Goal: Navigation & Orientation: Find specific page/section

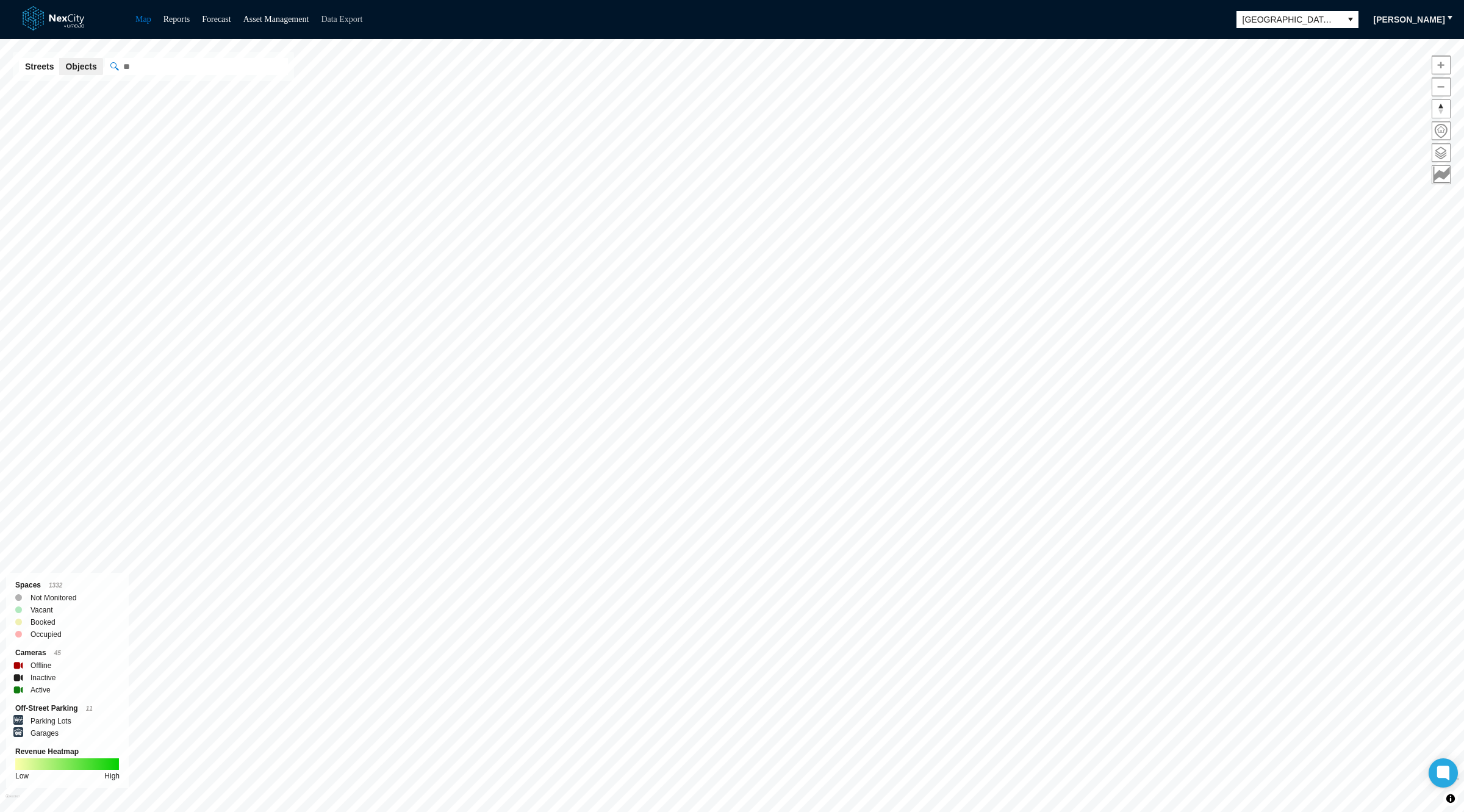
click at [362, 19] on link "Data Export" at bounding box center [342, 19] width 42 height 9
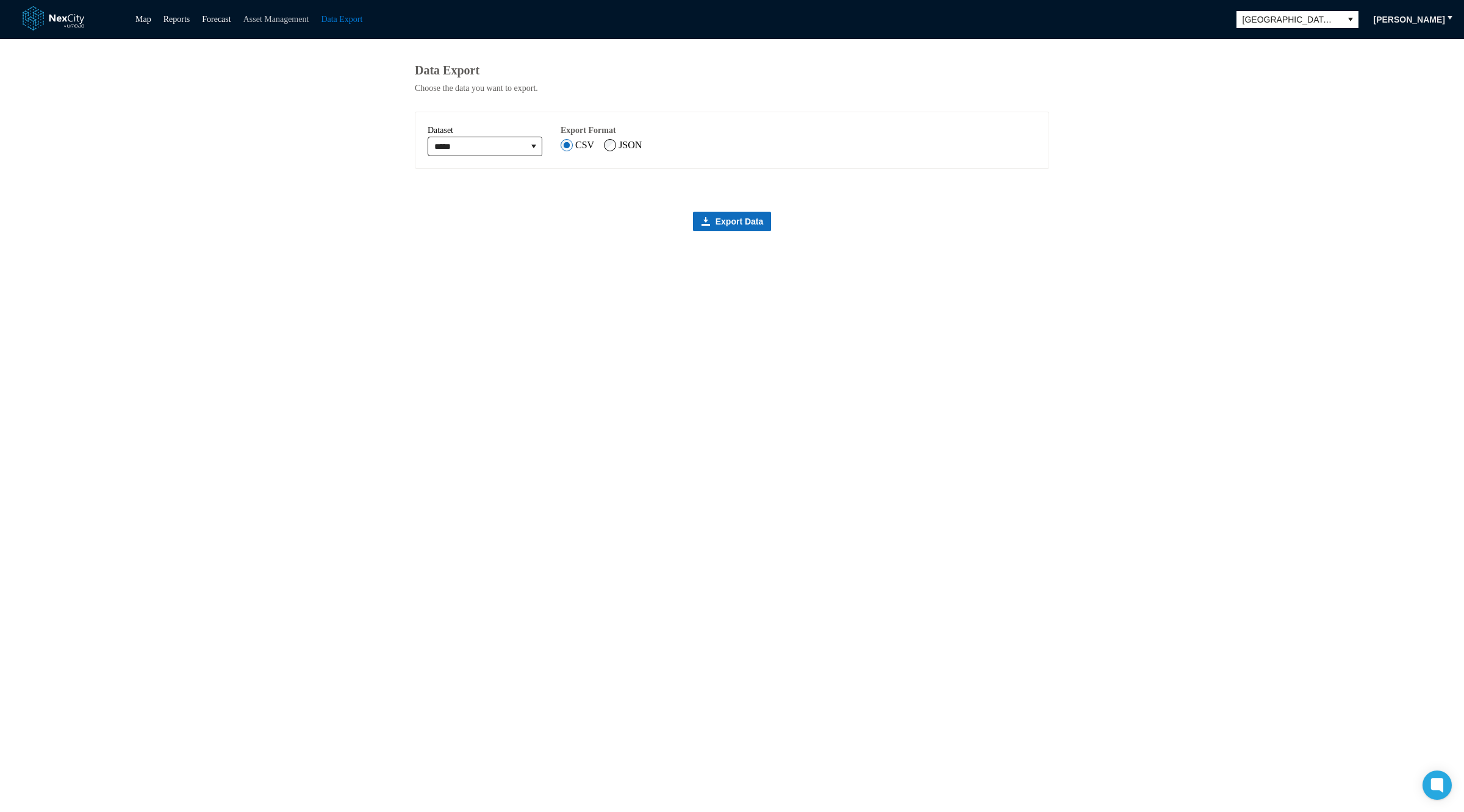
click at [309, 16] on link "Asset Management" at bounding box center [276, 19] width 66 height 9
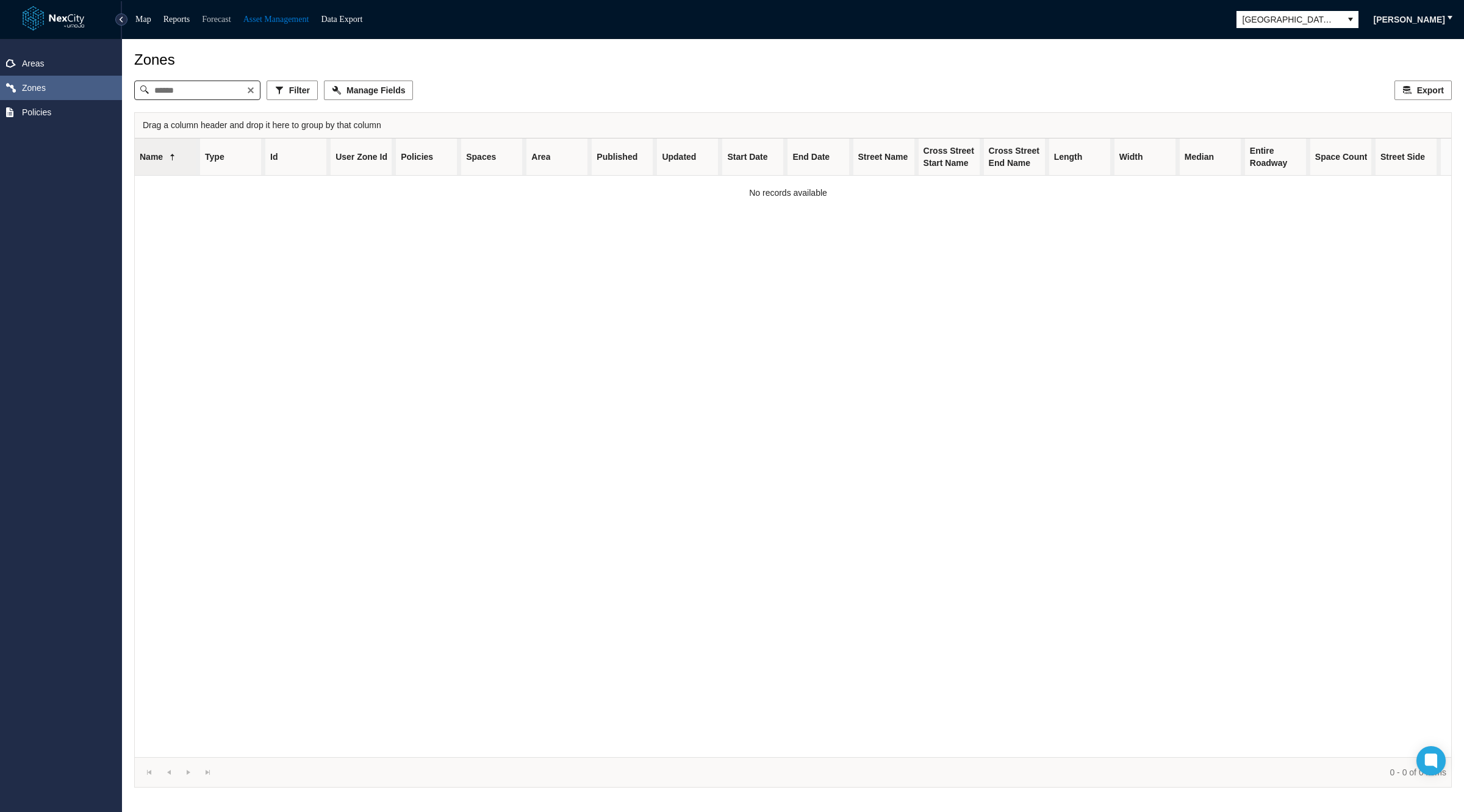
click at [215, 23] on link "Forecast" at bounding box center [215, 19] width 28 height 9
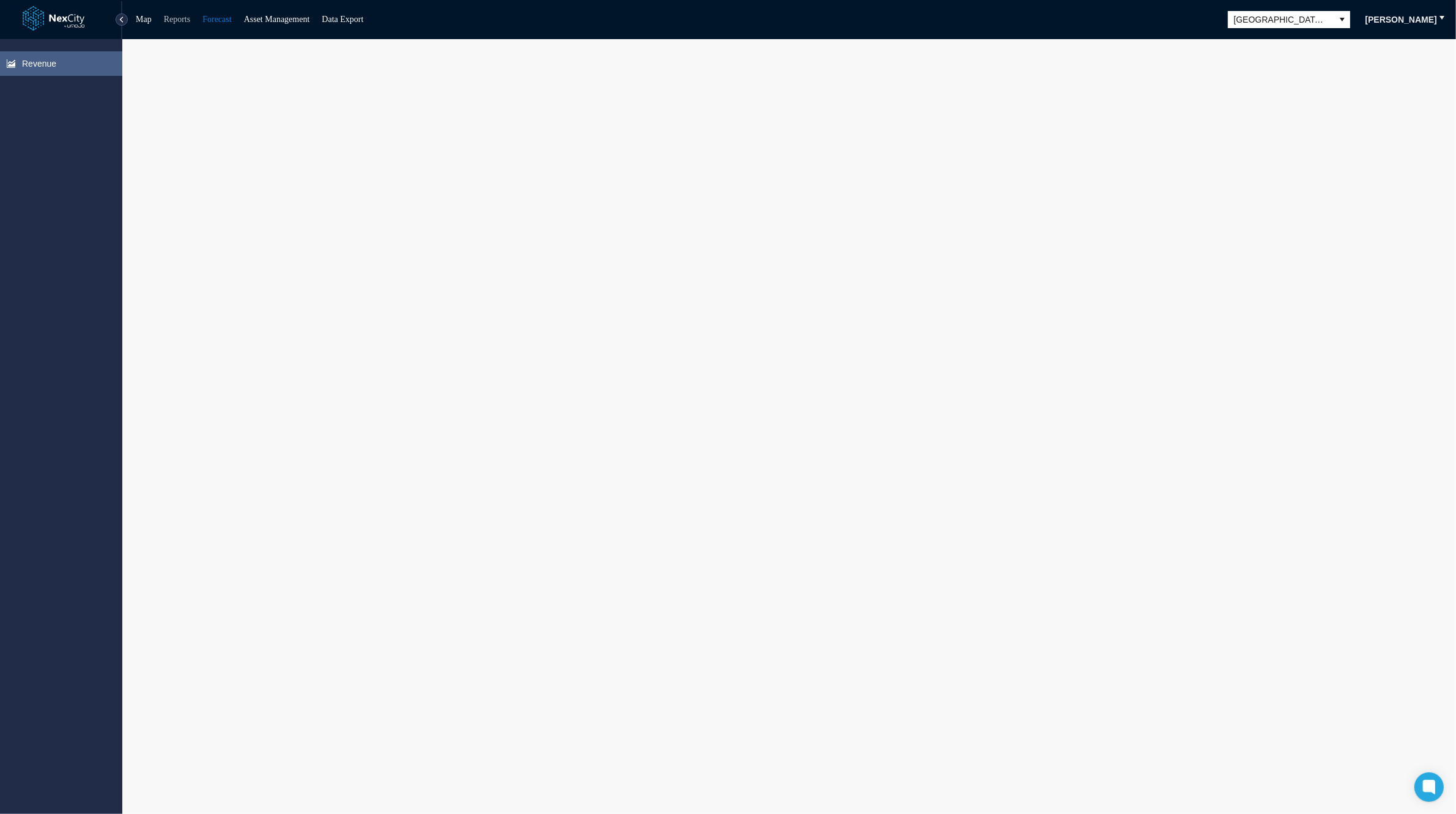
click at [179, 22] on link "Reports" at bounding box center [177, 19] width 27 height 9
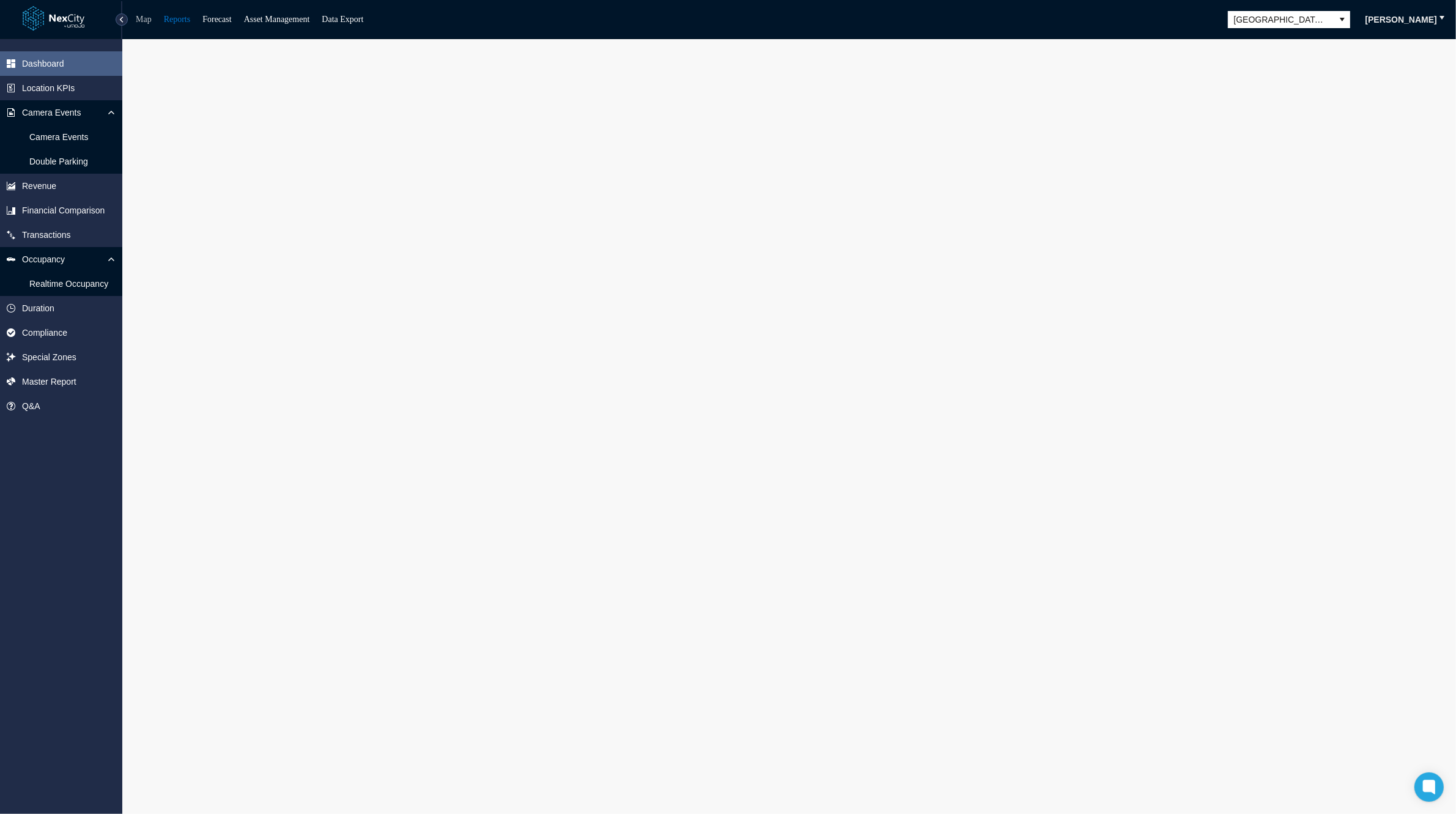
click at [137, 22] on link "Map" at bounding box center [143, 19] width 16 height 9
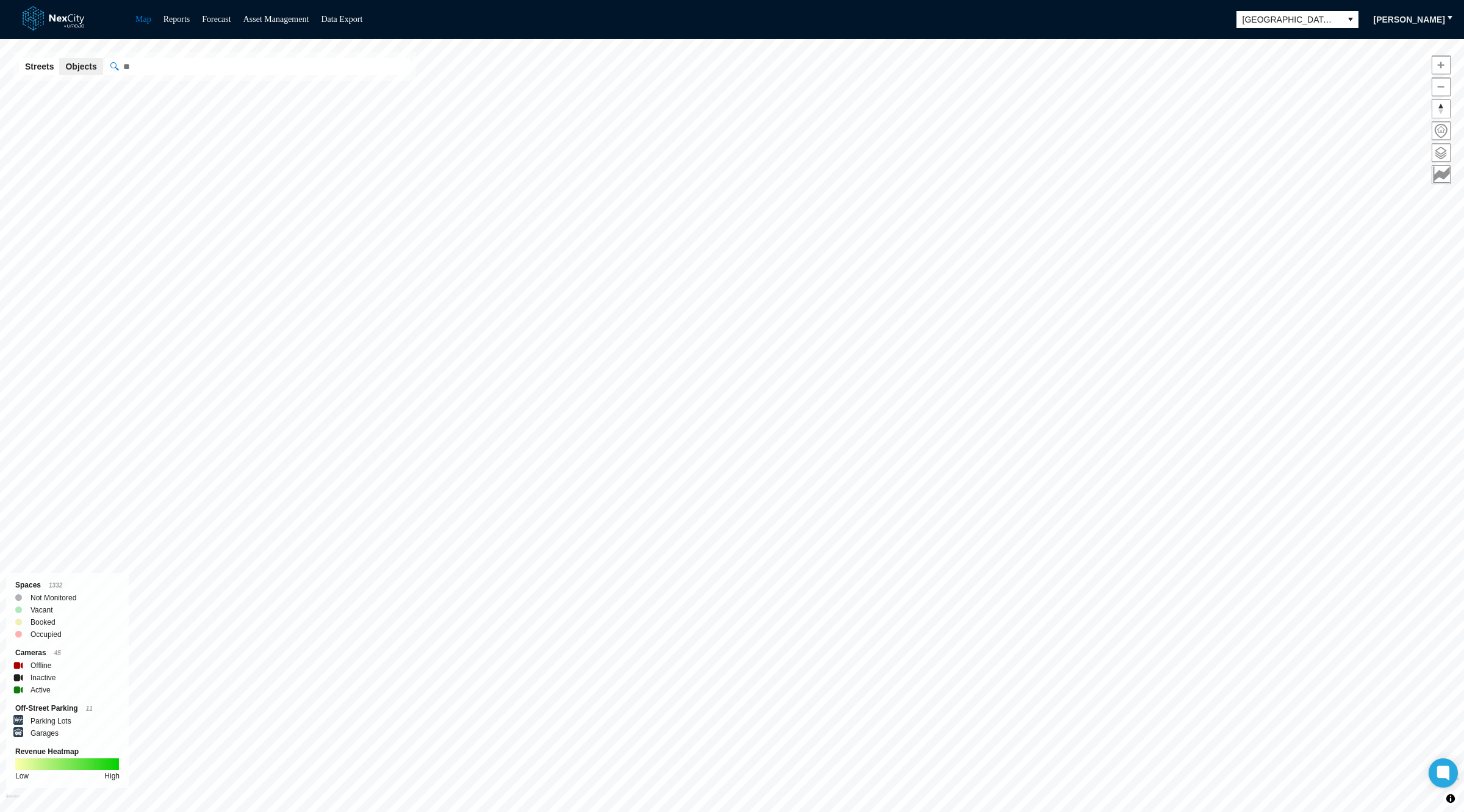
click at [235, 67] on input "" at bounding box center [257, 67] width 305 height 17
click at [218, 287] on span "Show object in Google Street View" at bounding box center [270, 290] width 123 height 8
click at [497, 279] on span "Show object in Google Street View" at bounding box center [540, 277] width 123 height 8
click at [432, 206] on span "Show object in Google Street View" at bounding box center [478, 206] width 123 height 8
click at [249, 292] on span "Show object in Google Street View" at bounding box center [283, 288] width 123 height 8
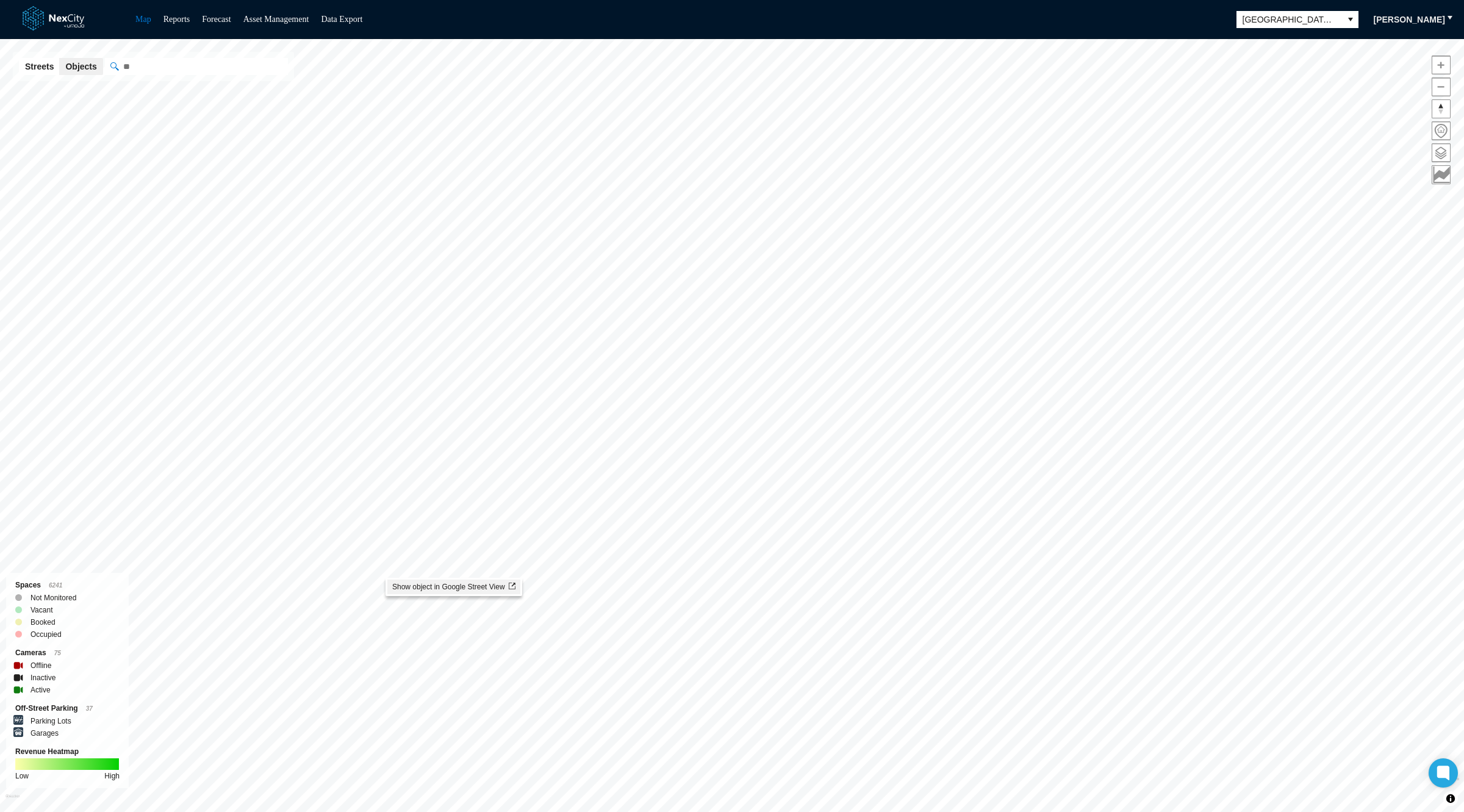
click at [418, 585] on span "Show object in Google Street View" at bounding box center [454, 587] width 123 height 8
click at [900, 382] on span "Show object in Google Street View" at bounding box center [935, 382] width 123 height 8
click at [659, 236] on span "Show object in Google Street View" at bounding box center [692, 236] width 123 height 8
click at [824, 361] on span "Show object in Google Street View" at bounding box center [865, 358] width 123 height 8
